Goal: Task Accomplishment & Management: Manage account settings

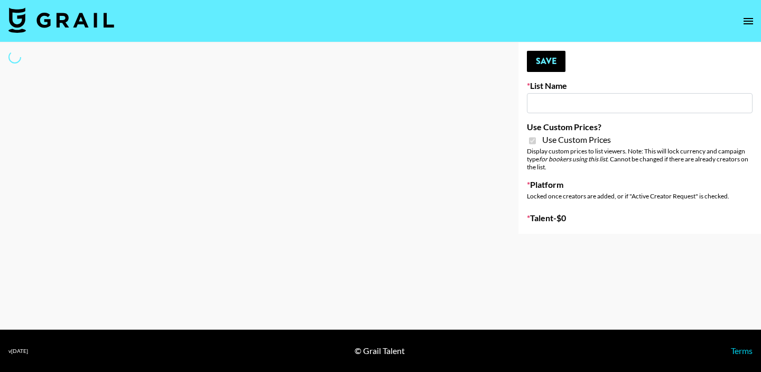
type input "Earth Cure ([DATE])"
checkbox input "true"
select select "Brand"
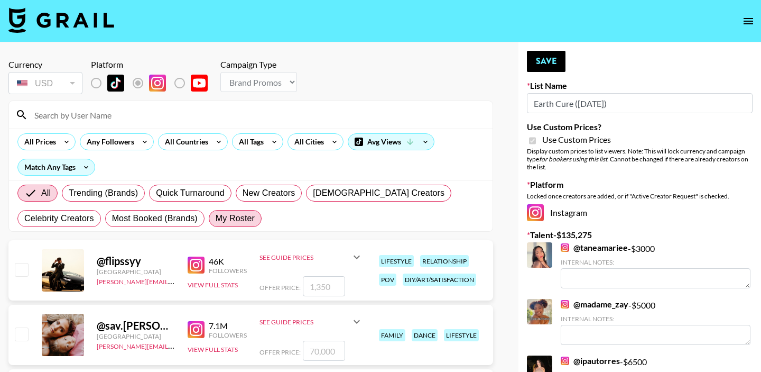
click at [230, 219] on span "My Roster" at bounding box center [235, 218] width 39 height 13
click at [216, 218] on input "My Roster" at bounding box center [216, 218] width 0 height 0
radio input "true"
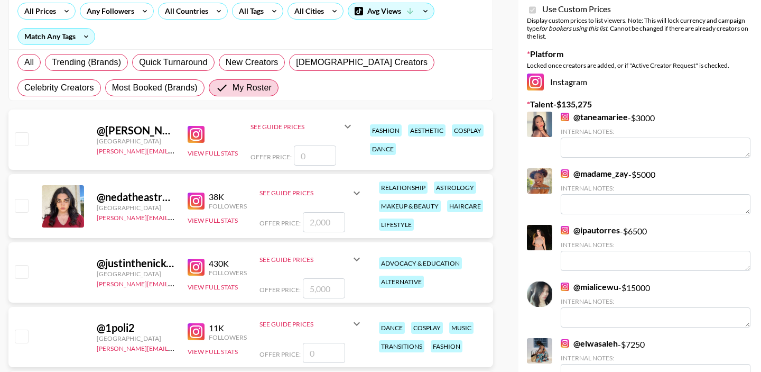
scroll to position [144, 0]
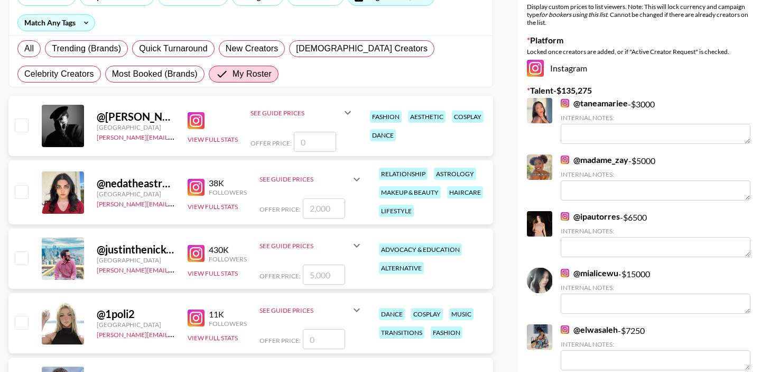
click at [17, 191] on input "checkbox" at bounding box center [21, 191] width 13 height 13
checkbox input "true"
type input "2000"
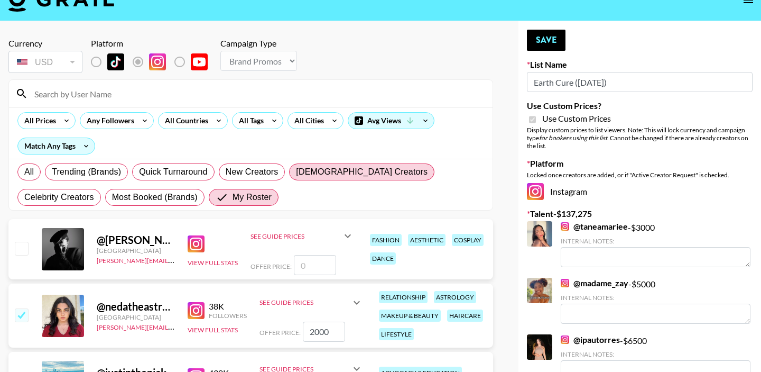
scroll to position [20, 0]
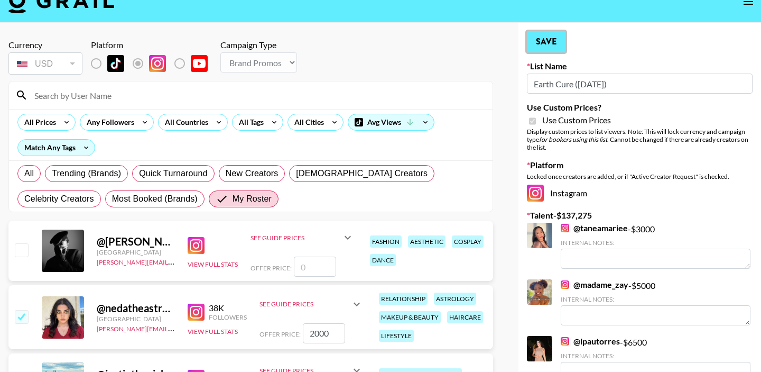
click at [546, 40] on button "Save" at bounding box center [546, 41] width 39 height 21
